Goal: Task Accomplishment & Management: Manage account settings

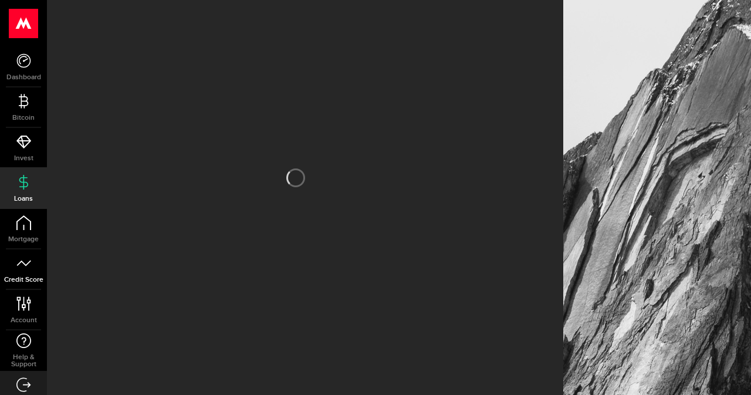
click at [21, 263] on icon at bounding box center [23, 263] width 15 height 15
click at [27, 262] on icon at bounding box center [23, 263] width 15 height 15
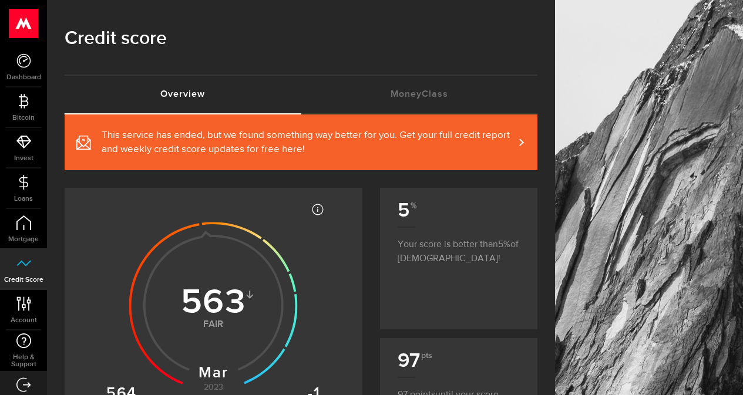
click at [390, 143] on span "This service has ended, but we found something way better for you. Get your ful…" at bounding box center [308, 143] width 412 height 28
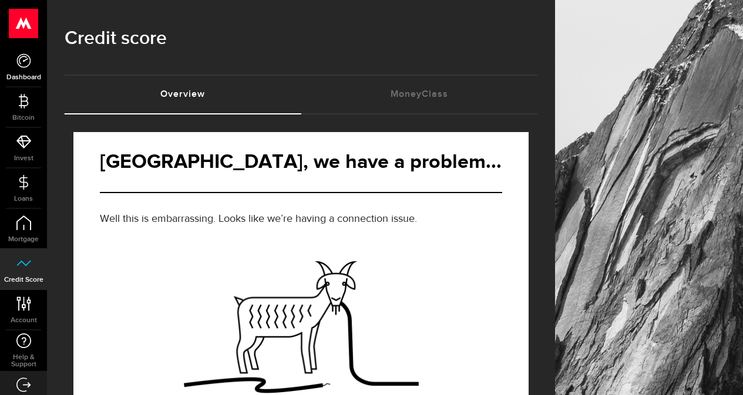
click at [26, 69] on link "Dashboard" at bounding box center [23, 67] width 47 height 40
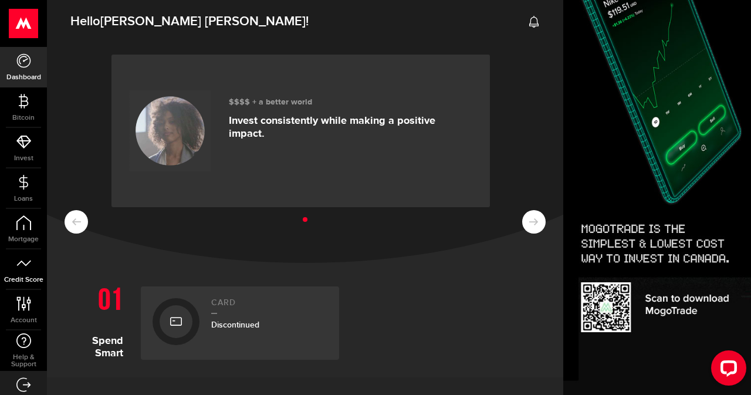
click at [22, 258] on icon at bounding box center [23, 263] width 15 height 15
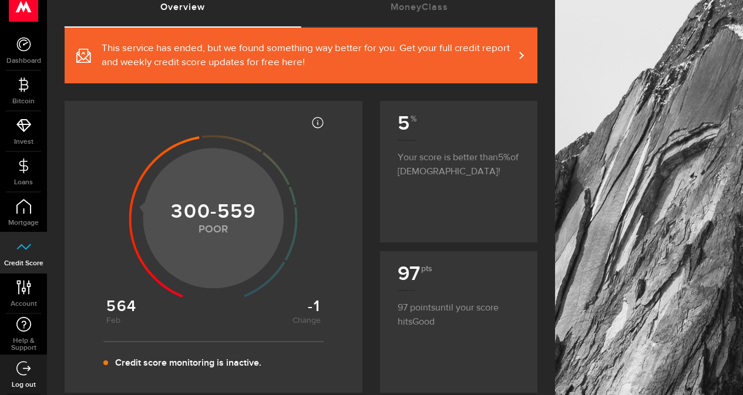
scroll to position [90, 0]
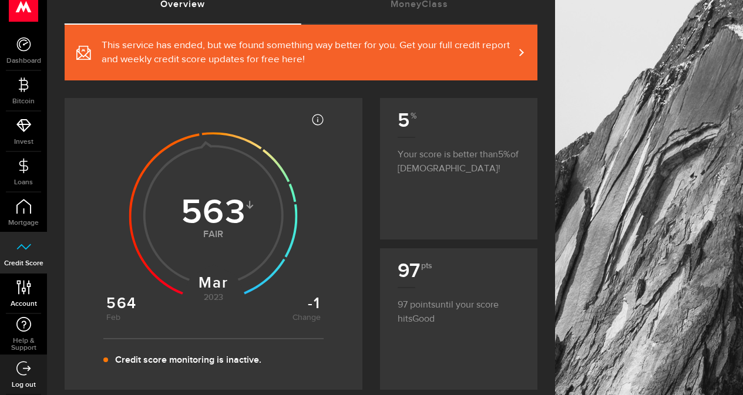
click at [26, 297] on link "Account Compte" at bounding box center [23, 294] width 47 height 40
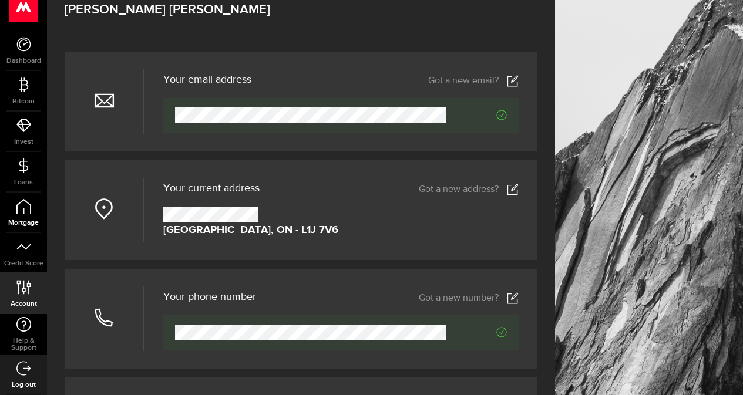
scroll to position [80, 0]
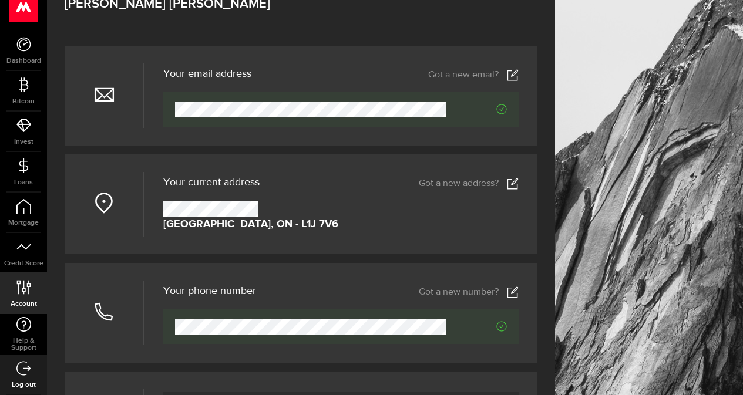
click at [467, 188] on link "Got a new address?" at bounding box center [469, 184] width 100 height 12
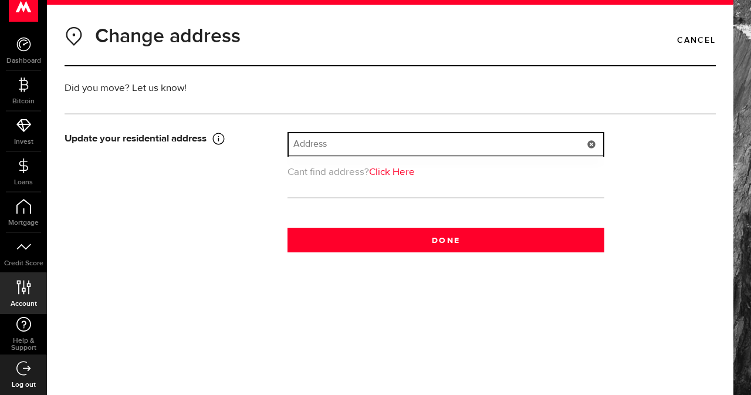
click at [303, 142] on input "text" at bounding box center [446, 144] width 315 height 22
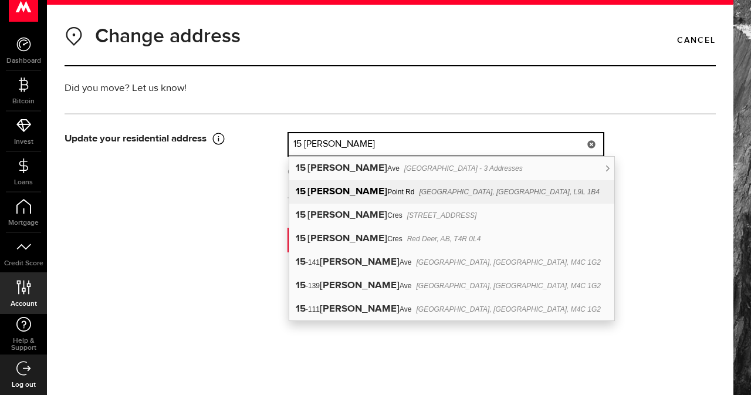
click at [315, 194] on b "[PERSON_NAME]" at bounding box center [348, 192] width 80 height 10
type input "[STREET_ADDRESS][PERSON_NAME]"
type input "15"
type input "[PERSON_NAME] Point Rd"
type input "Port Perry"
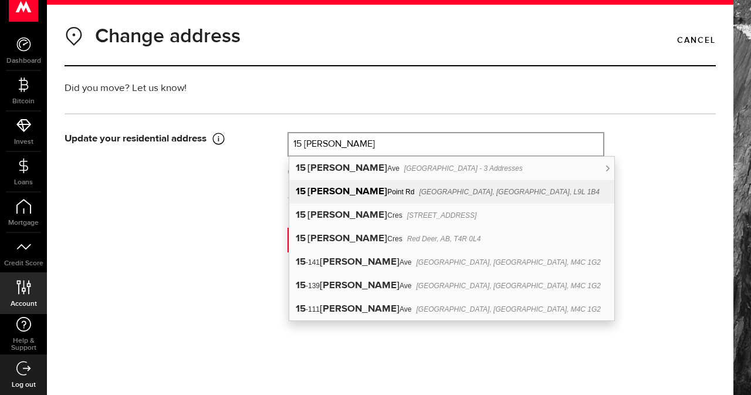
select select "ON"
type input "L9L 1B4"
type input "[GEOGRAPHIC_DATA]"
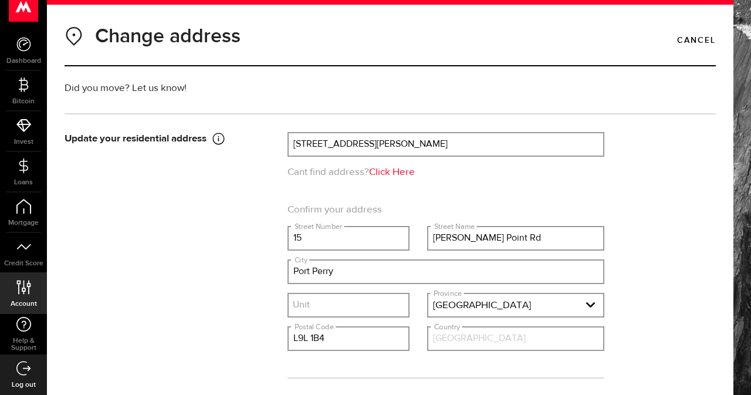
click at [635, 272] on div "Update your residential address This has to be your current home address, it ca…" at bounding box center [390, 282] width 669 height 301
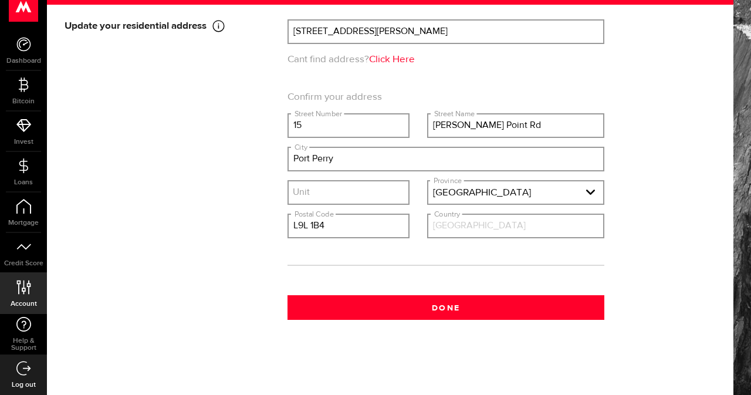
scroll to position [113, 0]
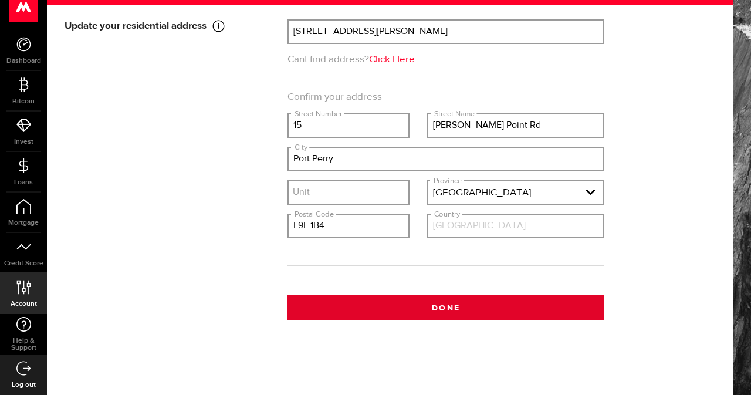
click at [444, 305] on button "Done" at bounding box center [446, 307] width 317 height 25
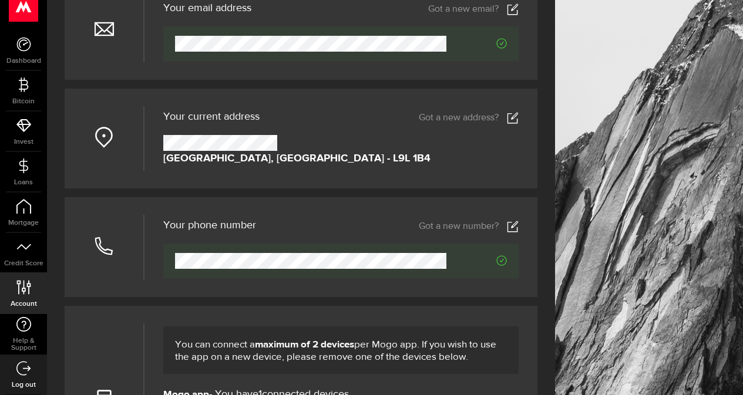
scroll to position [144, 0]
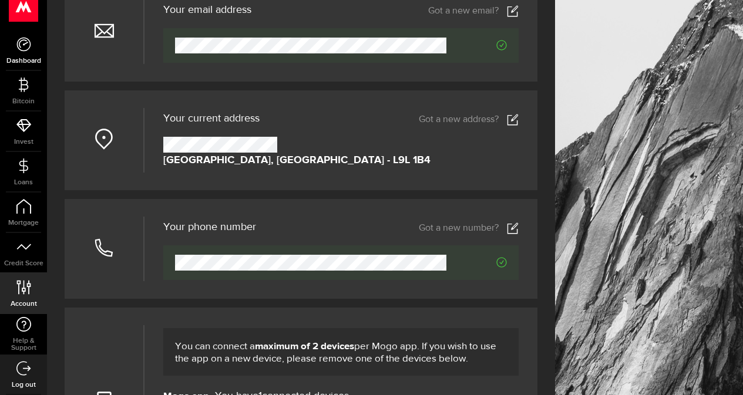
click at [26, 39] on icon at bounding box center [23, 44] width 15 height 15
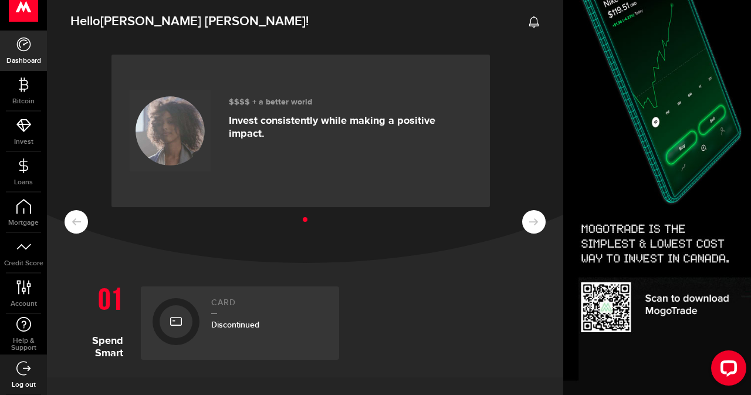
click at [525, 130] on div "$$$$ + a better world Invest consistently while making a positive impact." at bounding box center [305, 151] width 517 height 223
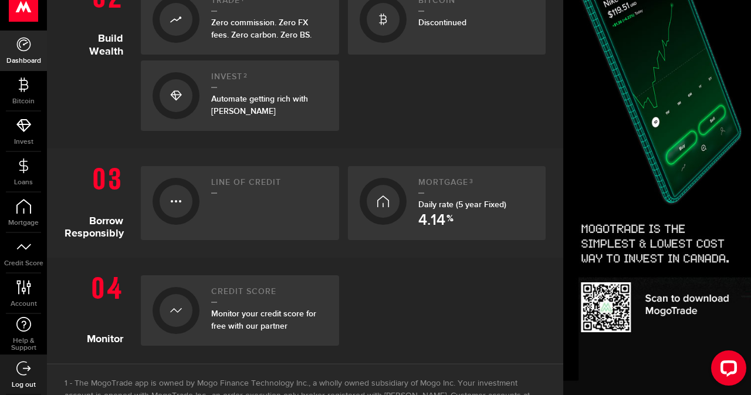
scroll to position [412, 0]
